Goal: Go to known website

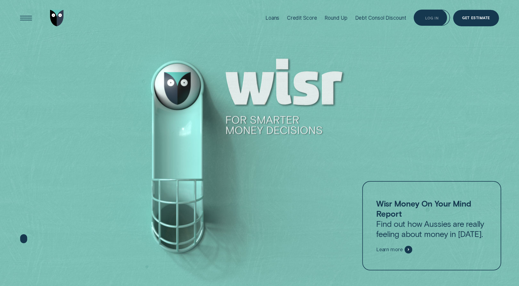
click at [430, 16] on div "Log in" at bounding box center [431, 17] width 13 height 3
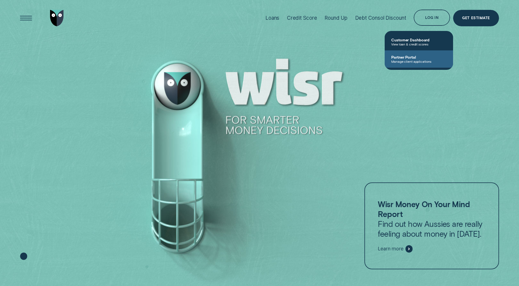
click at [409, 57] on span "Partner Portal" at bounding box center [418, 57] width 55 height 5
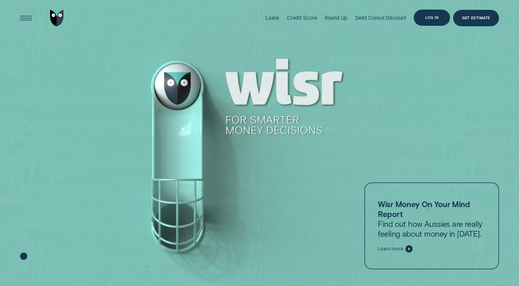
click at [434, 16] on div "Log in" at bounding box center [431, 17] width 13 height 3
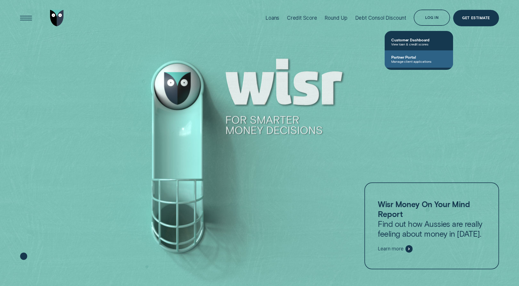
click at [399, 61] on span "Manage client applications" at bounding box center [418, 61] width 55 height 4
